Goal: Navigation & Orientation: Find specific page/section

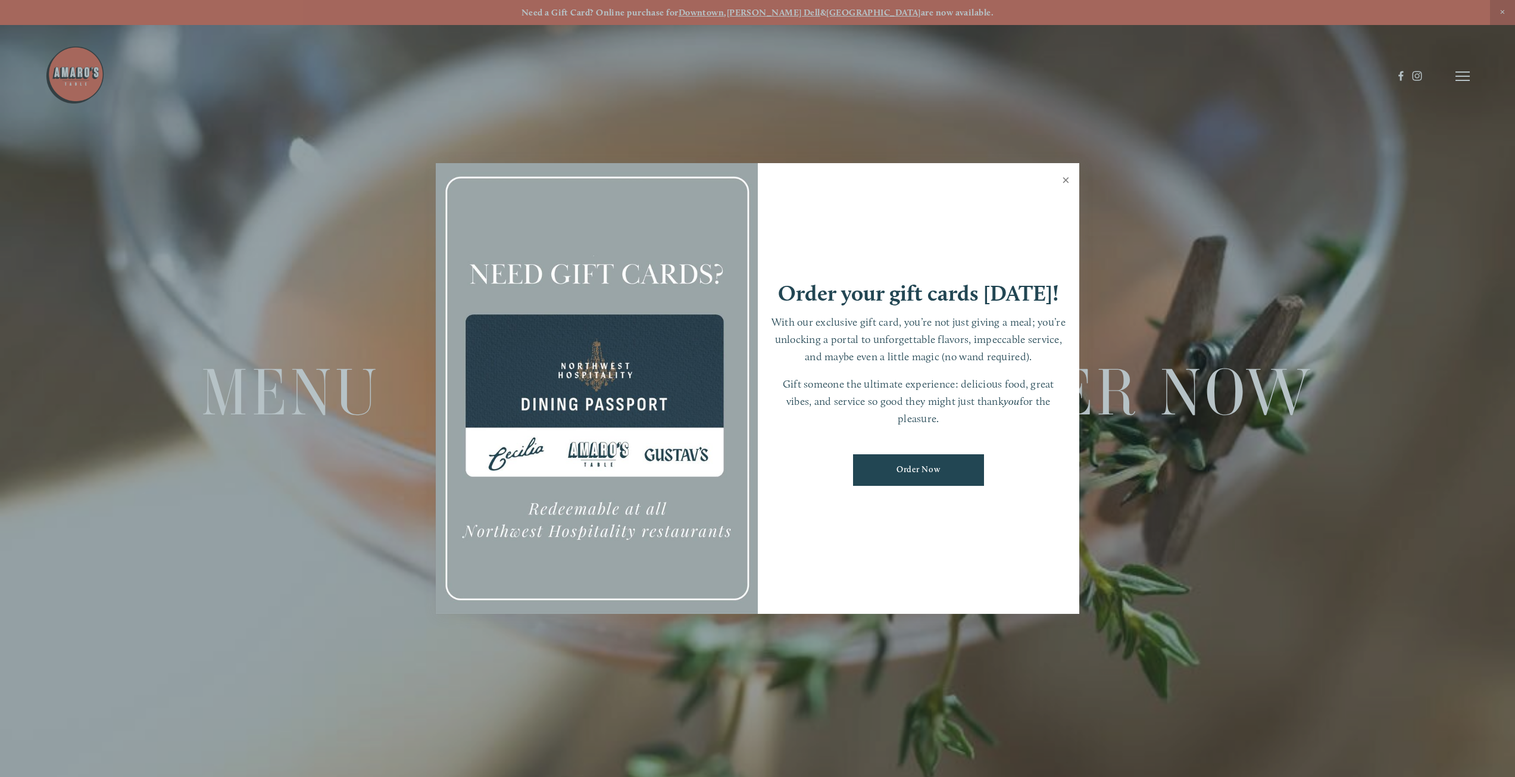
click at [1060, 180] on link "Close" at bounding box center [1066, 181] width 23 height 33
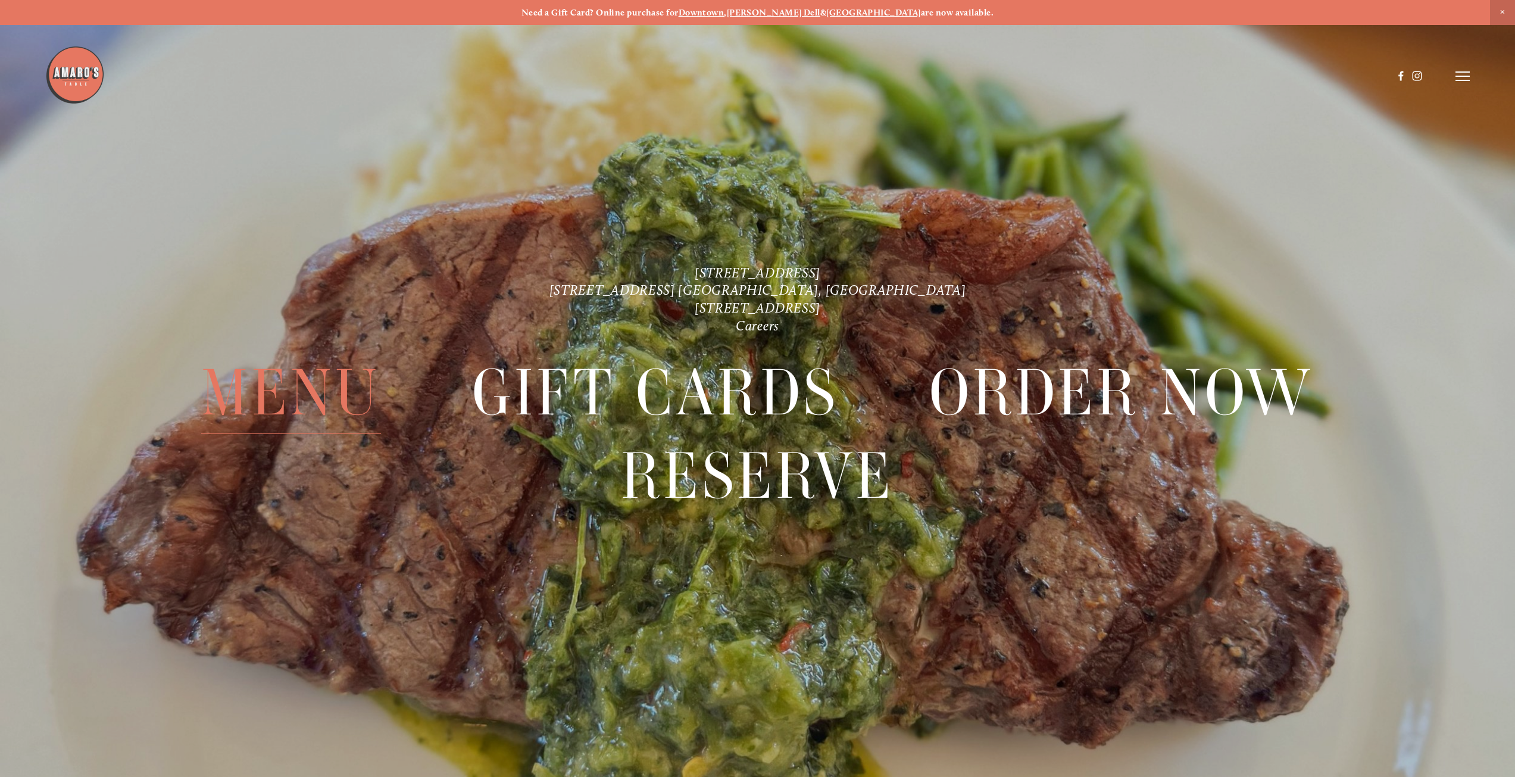
click at [322, 386] on span "Menu" at bounding box center [291, 392] width 180 height 83
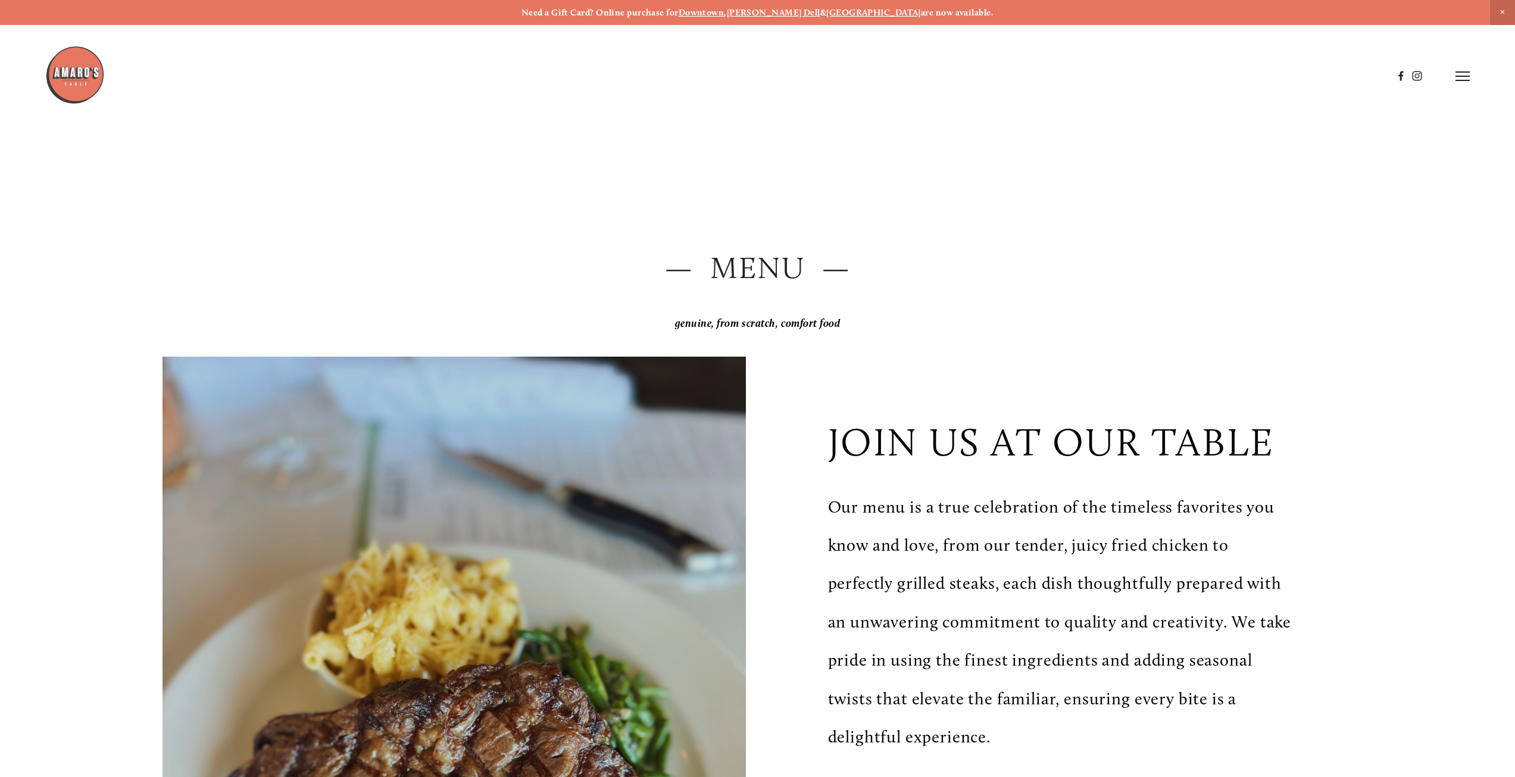
click at [1465, 88] on header "Menu Order Now Visit Gallery 0" at bounding box center [757, 76] width 1424 height 152
click at [1464, 84] on header "Menu Order Now Visit Gallery 0" at bounding box center [757, 76] width 1424 height 152
click at [1463, 76] on line at bounding box center [1463, 76] width 14 height 0
click at [1184, 79] on span "Menu" at bounding box center [1189, 75] width 24 height 11
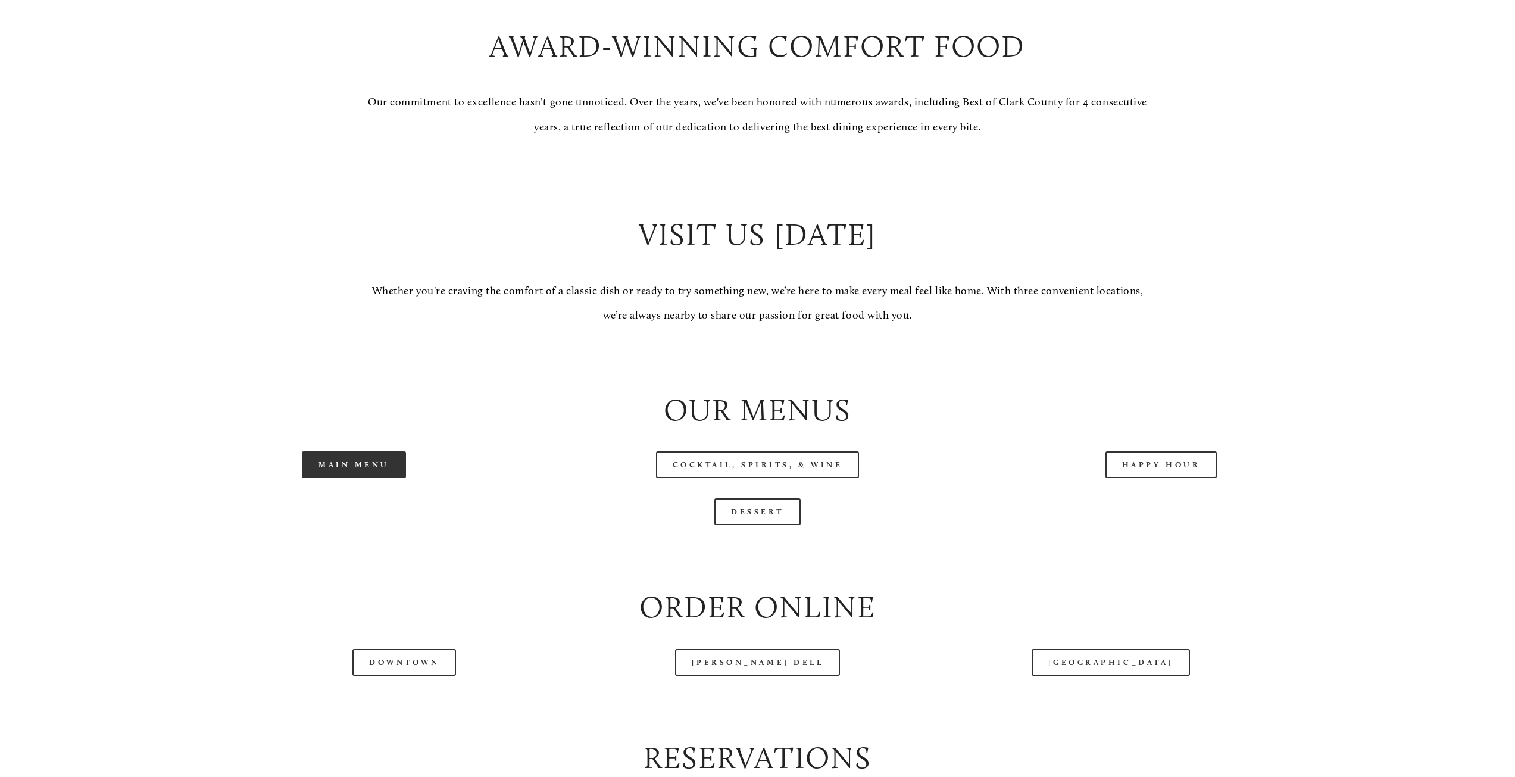
scroll to position [1250, 0]
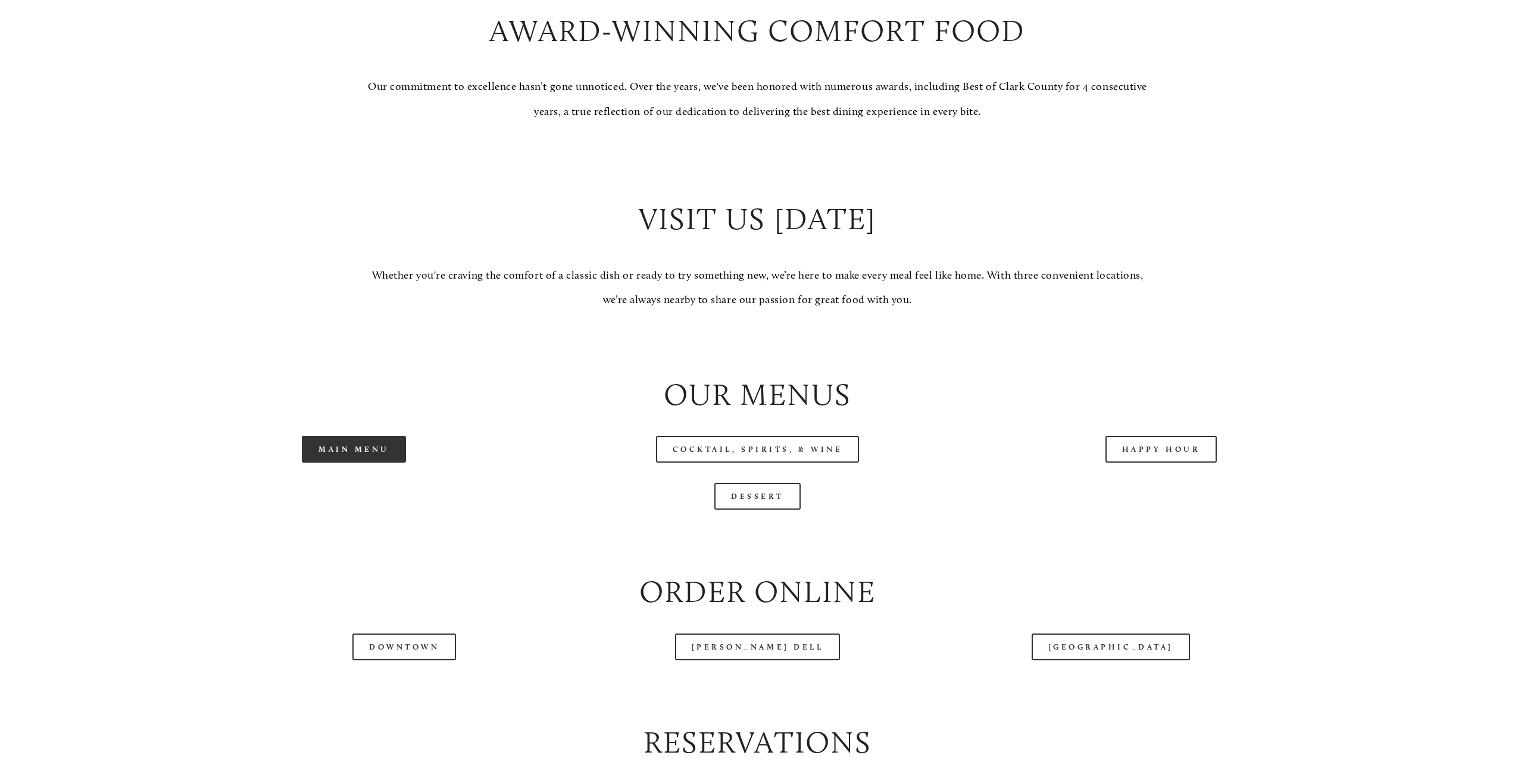
click at [365, 463] on link "Main Menu" at bounding box center [354, 449] width 104 height 27
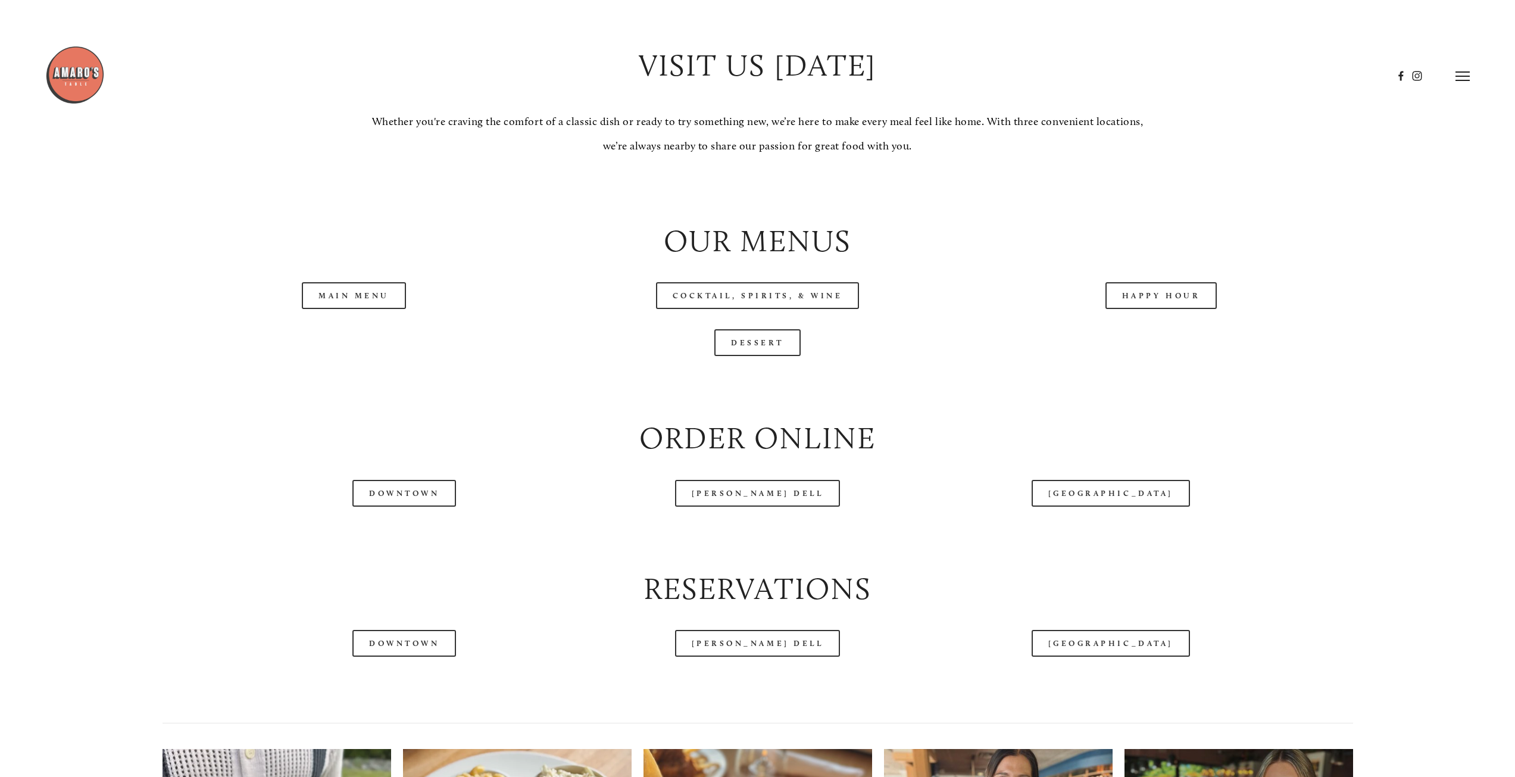
scroll to position [1370, 0]
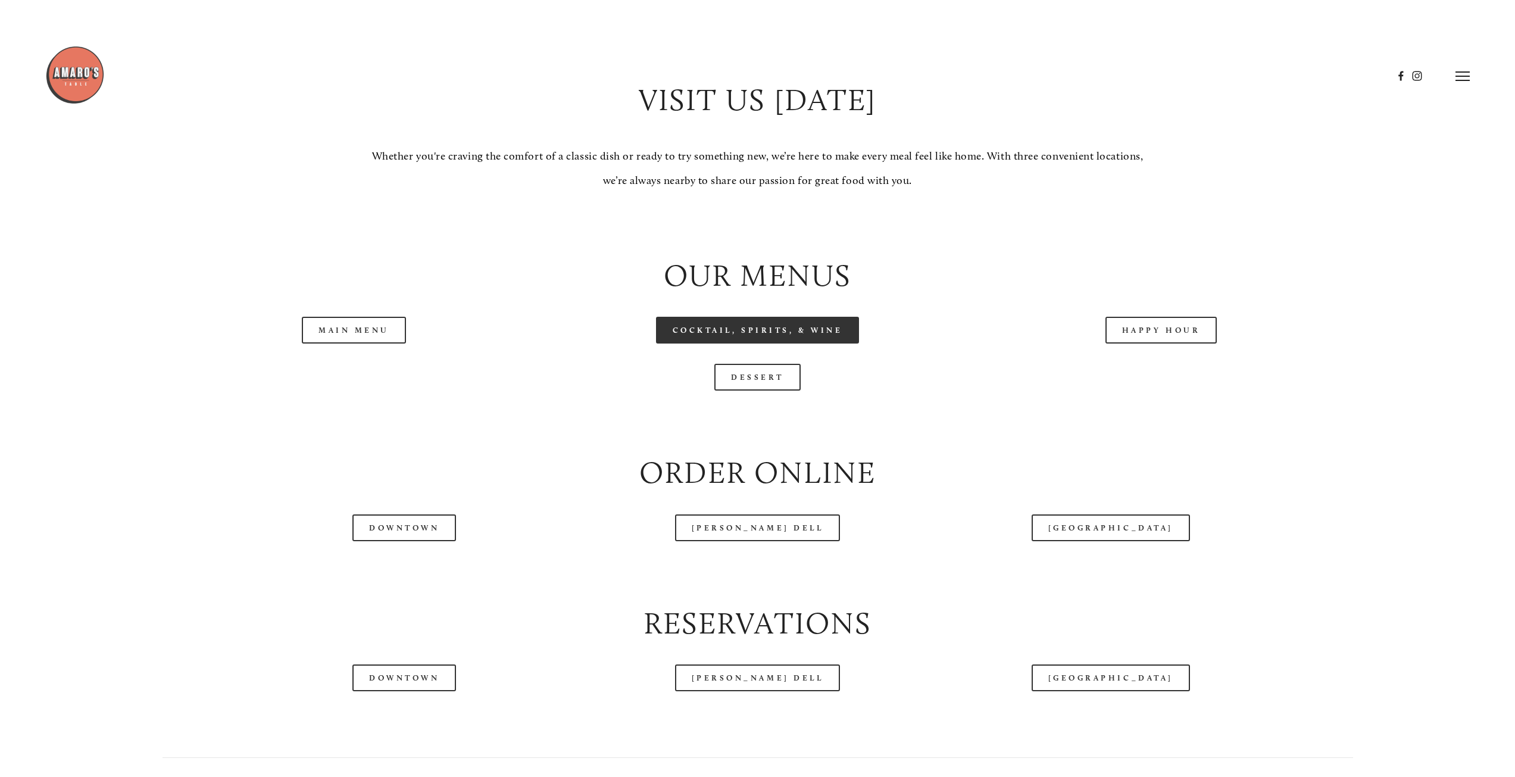
click at [798, 341] on link "Cocktail, Spirits, & Wine" at bounding box center [758, 330] width 204 height 27
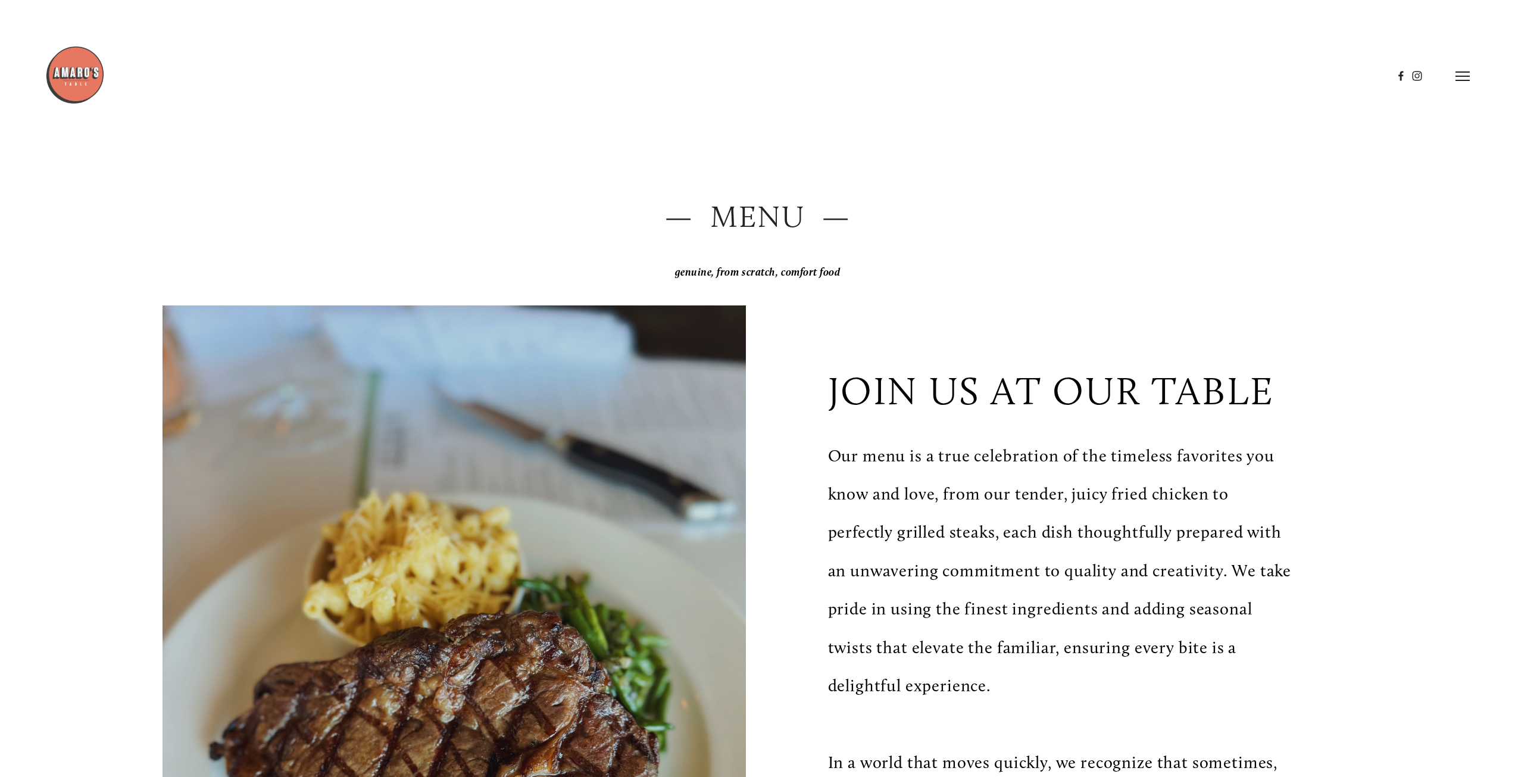
scroll to position [0, 0]
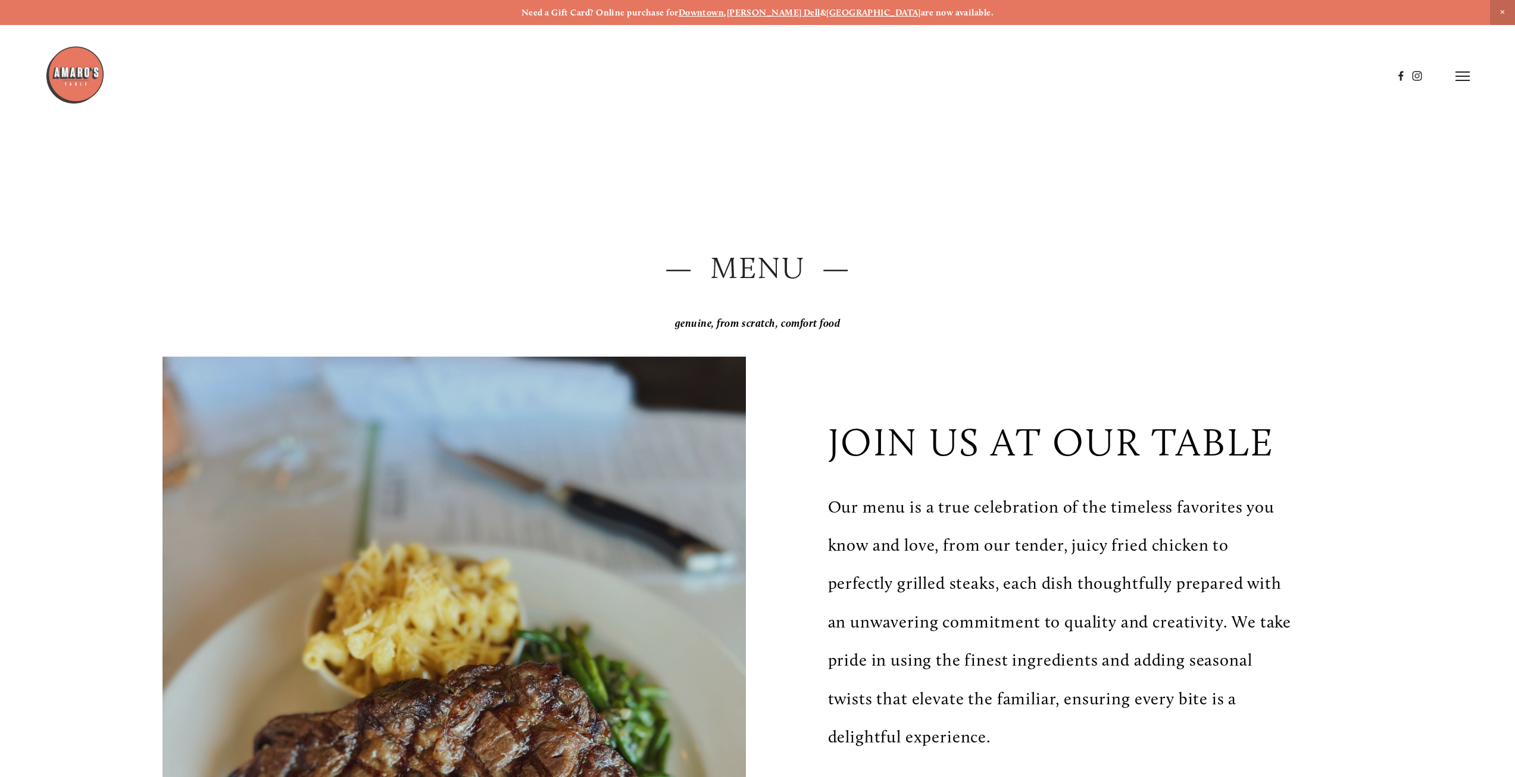
click at [1464, 89] on header "Menu Order Now Visit Gallery 0" at bounding box center [757, 76] width 1424 height 152
click at [1461, 80] on line at bounding box center [1463, 80] width 14 height 0
click at [1324, 77] on span "Gallery" at bounding box center [1322, 75] width 30 height 11
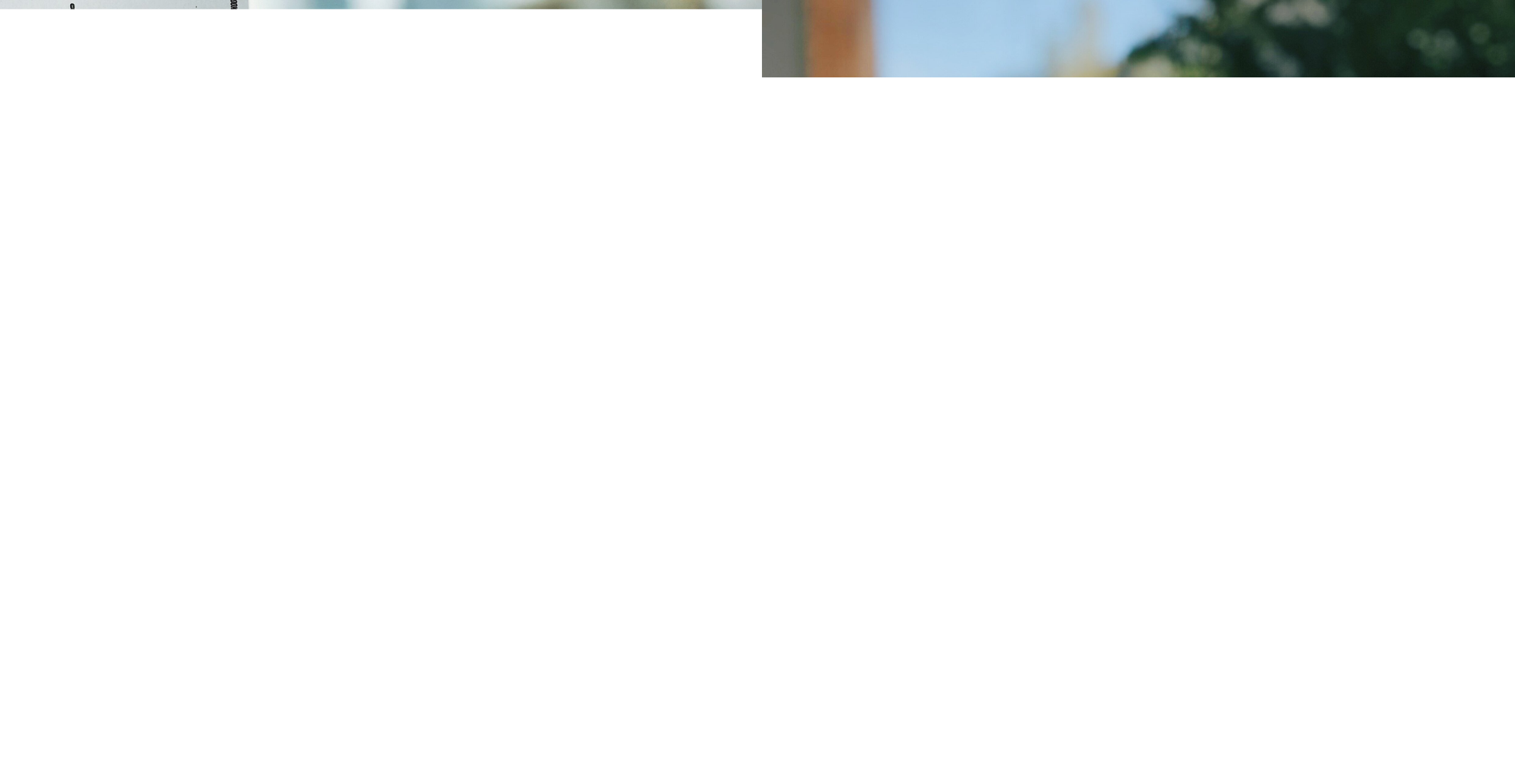
scroll to position [14768, 0]
